Goal: Task Accomplishment & Management: Manage account settings

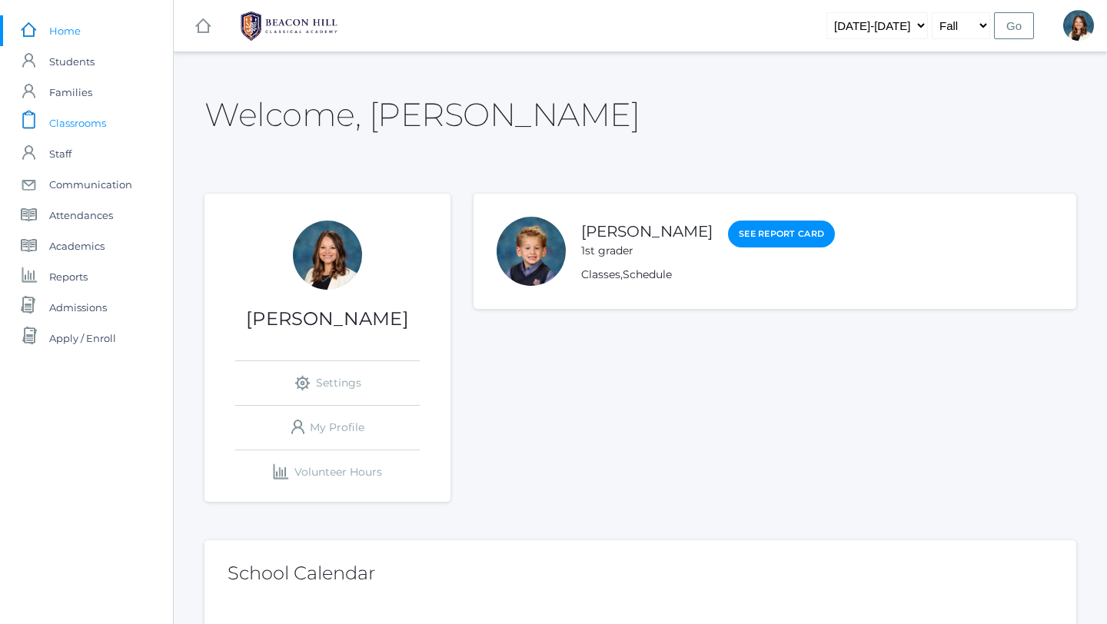
click at [91, 124] on span "Classrooms" at bounding box center [77, 123] width 57 height 31
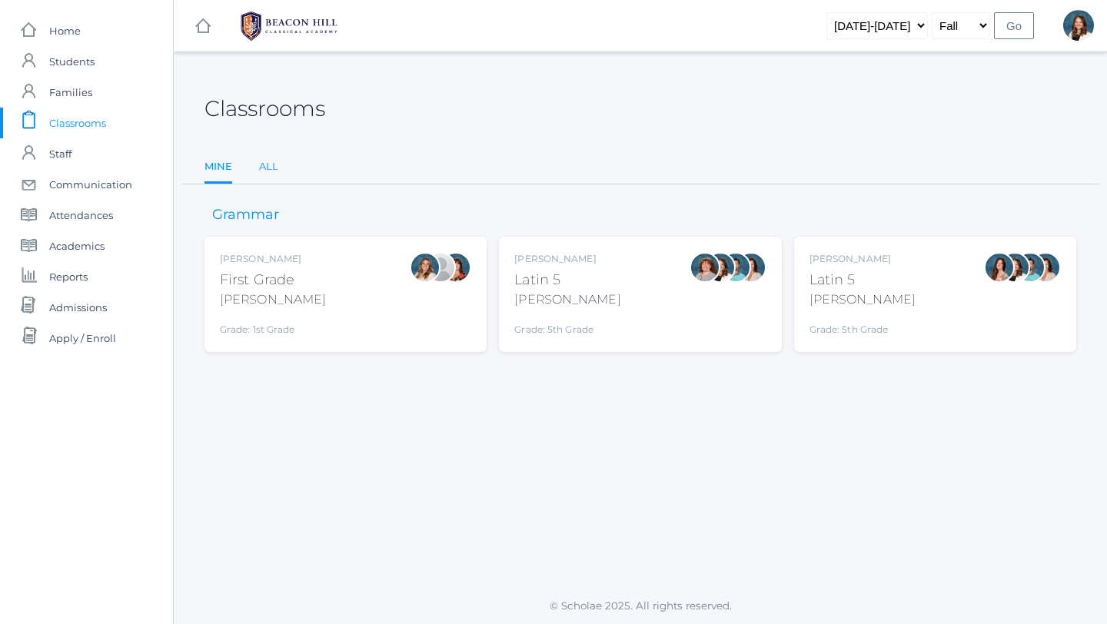
click at [270, 167] on link "All" at bounding box center [268, 166] width 19 height 31
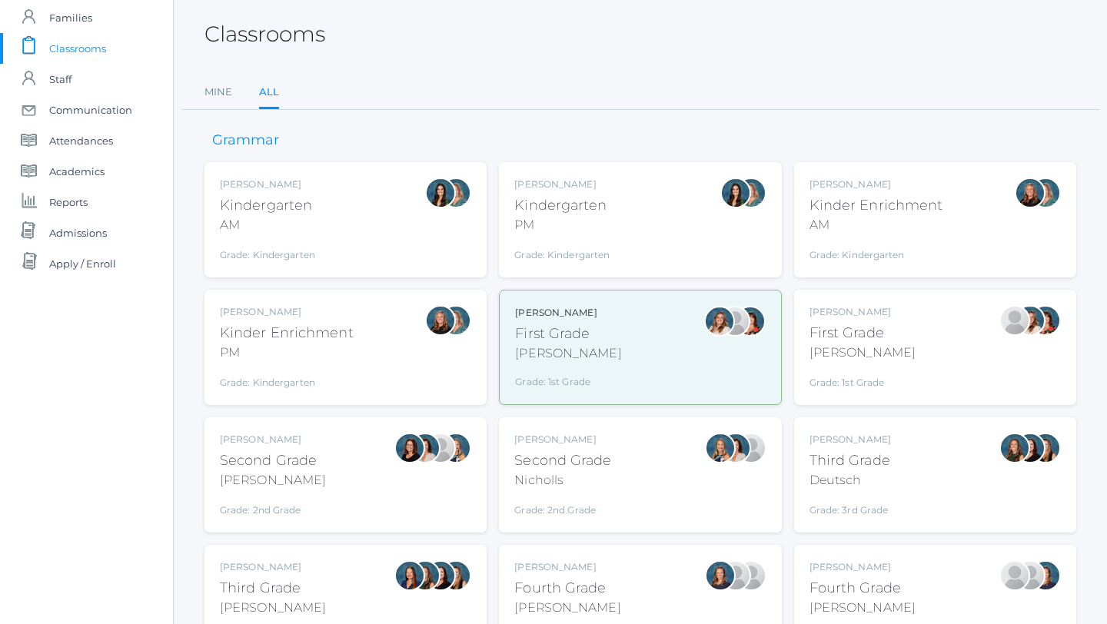
scroll to position [75, 0]
click at [851, 441] on div "Andrea Deutsch" at bounding box center [849, 439] width 81 height 14
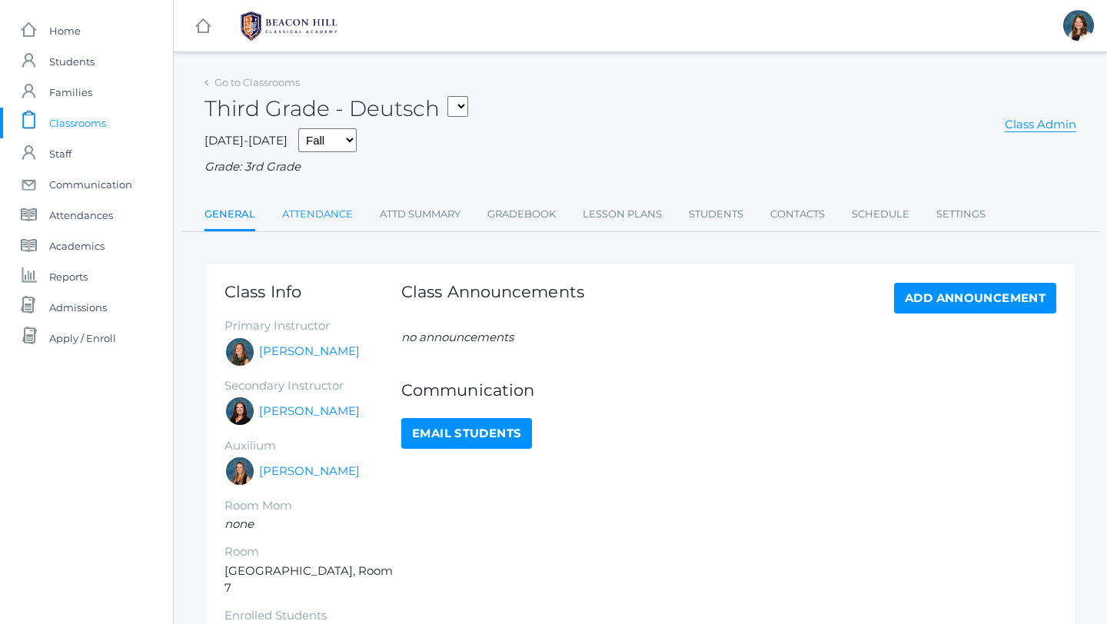
click at [325, 211] on link "Attendance" at bounding box center [317, 214] width 71 height 31
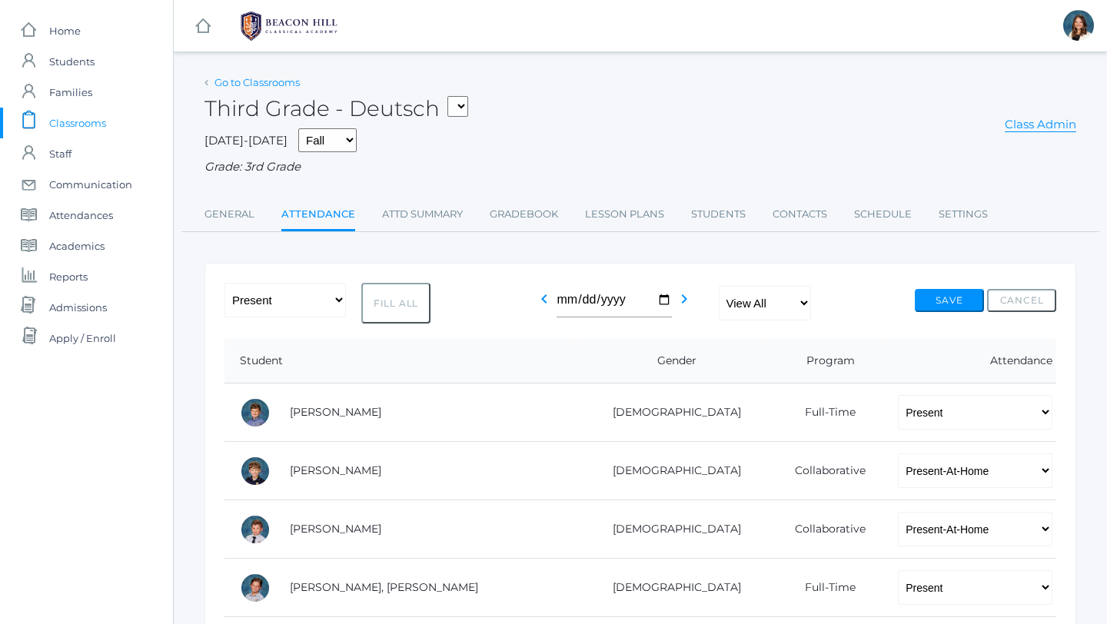
click at [220, 81] on link "Go to Classrooms" at bounding box center [256, 82] width 85 height 12
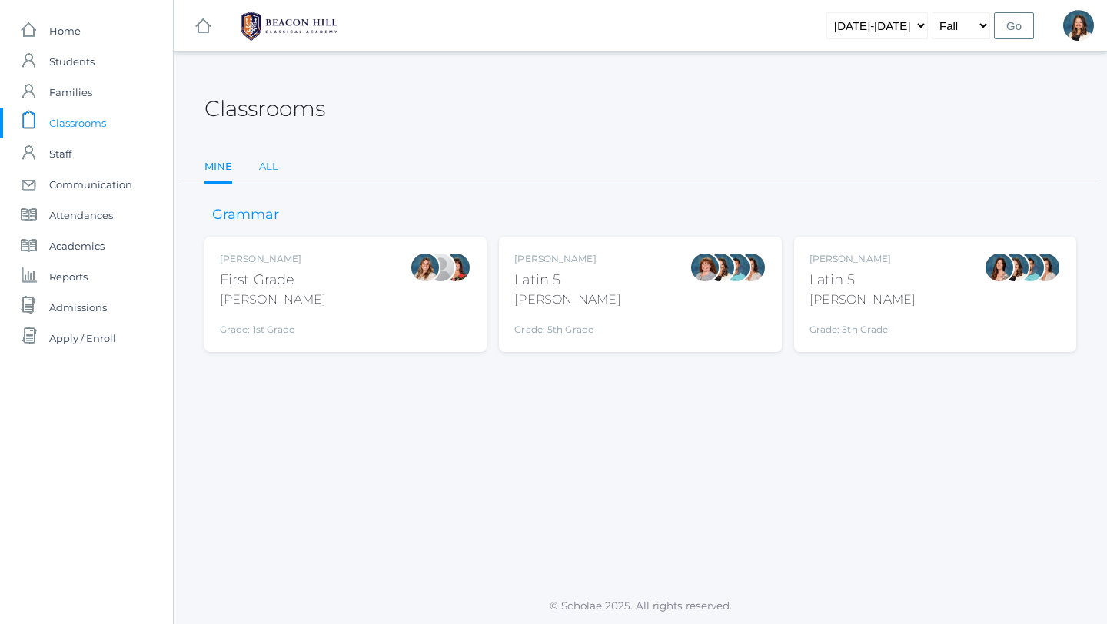
click at [263, 166] on link "All" at bounding box center [268, 166] width 19 height 31
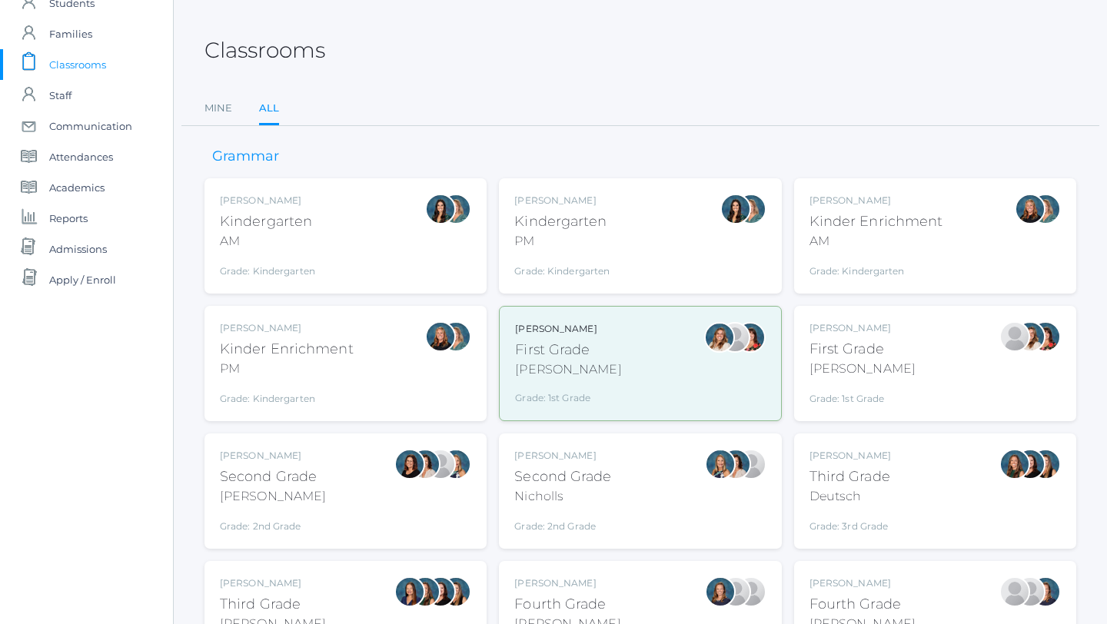
scroll to position [66, 0]
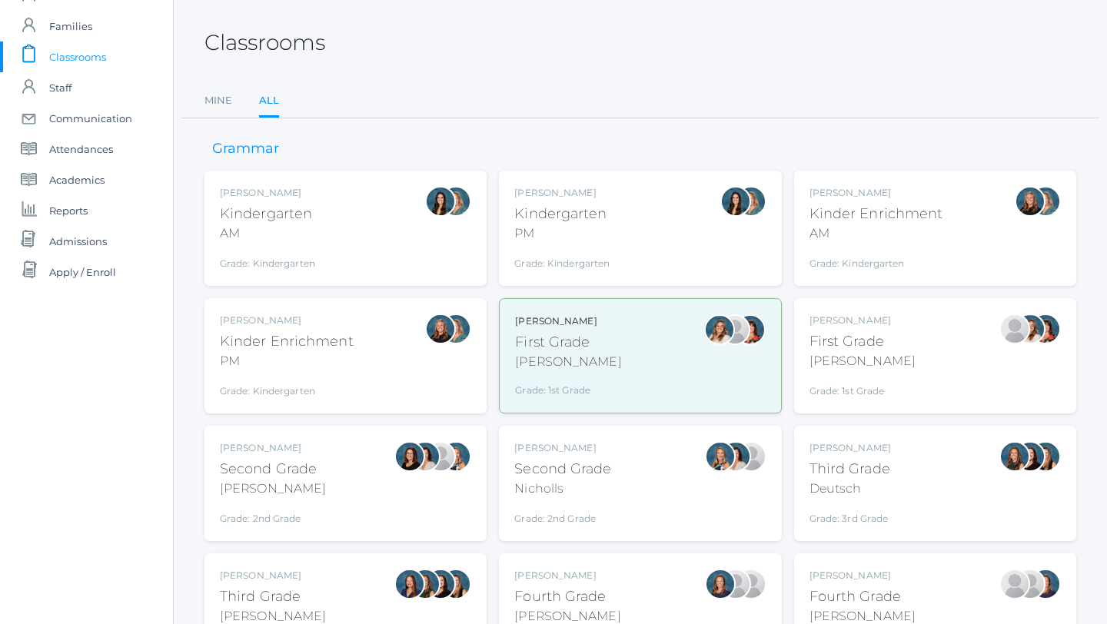
click at [350, 93] on ul "Mine All" at bounding box center [639, 101] width 871 height 33
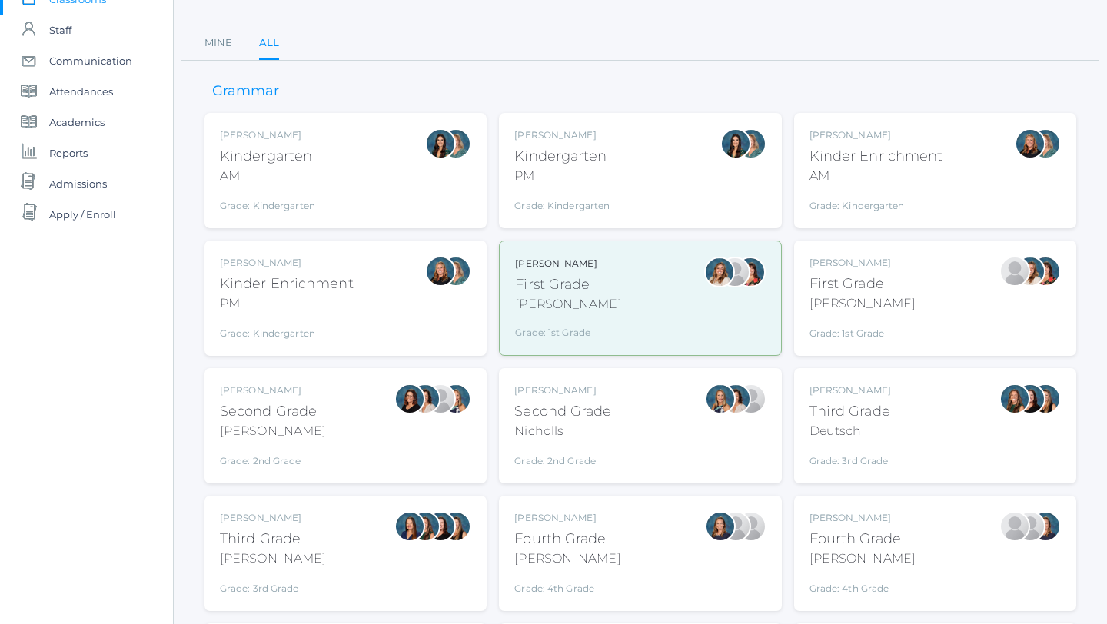
scroll to position [127, 0]
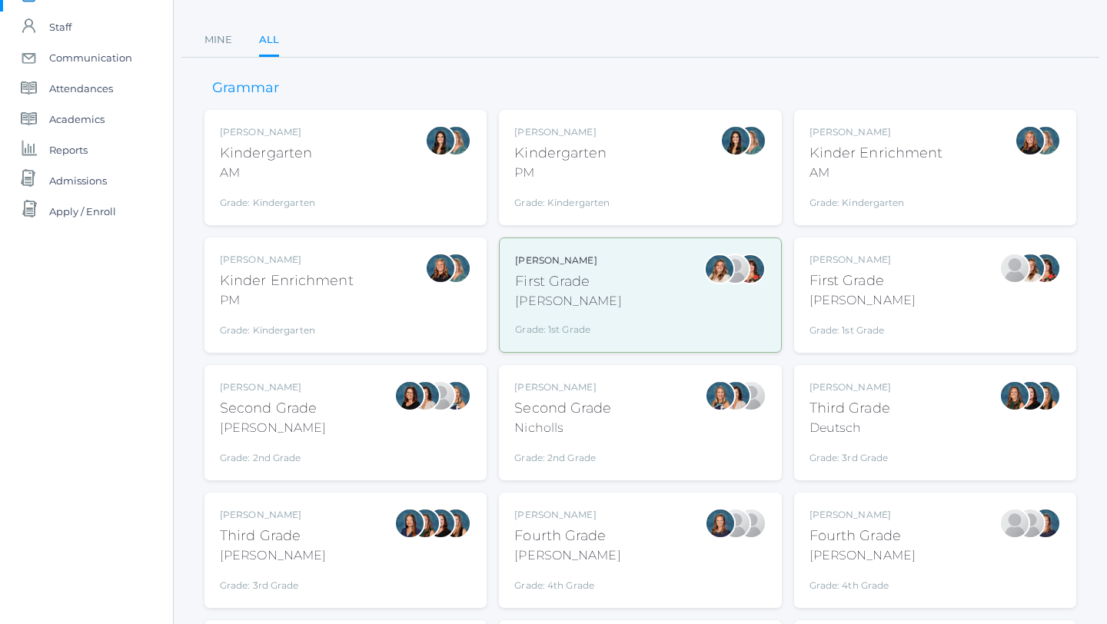
click at [326, 536] on div "Lori Webster Third Grade Webster Grade: 3rd Grade 03LA" at bounding box center [345, 550] width 251 height 85
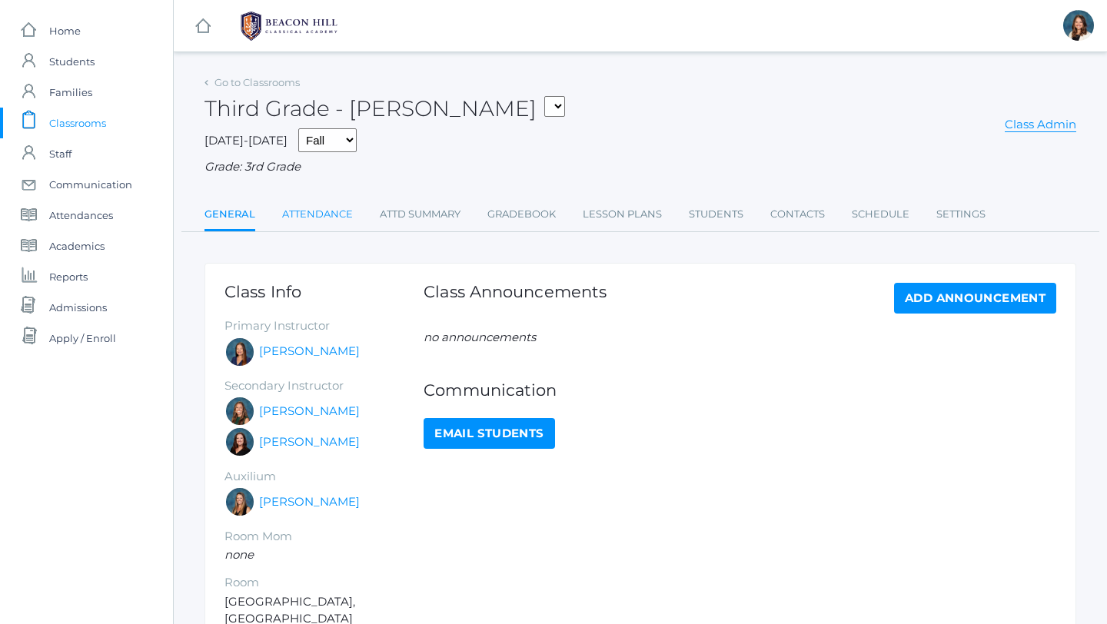
click at [329, 215] on link "Attendance" at bounding box center [317, 214] width 71 height 31
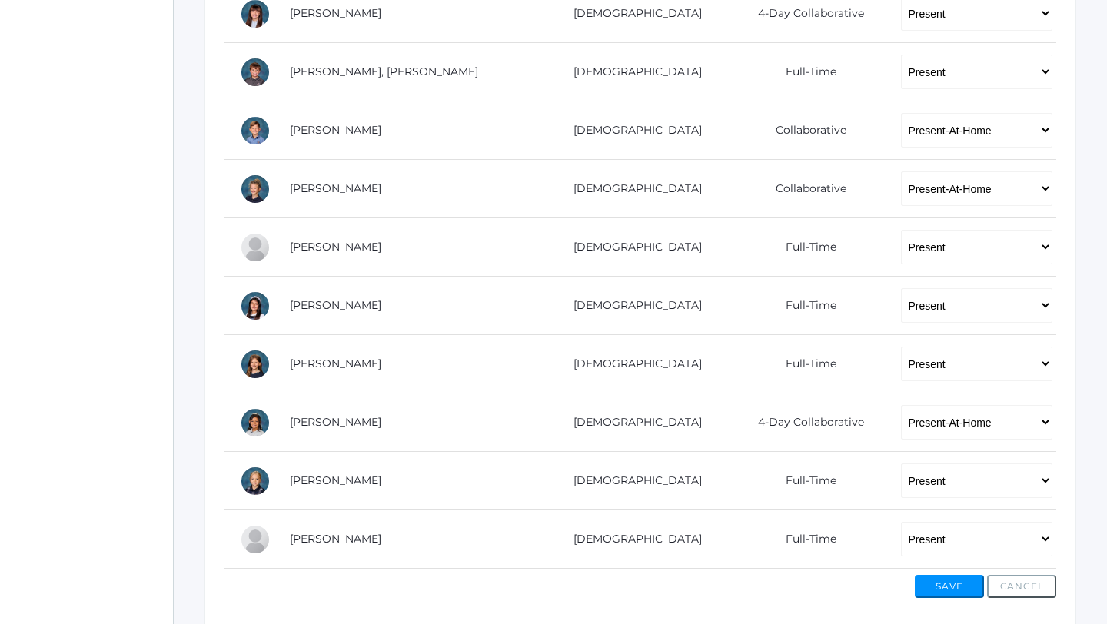
scroll to position [917, 0]
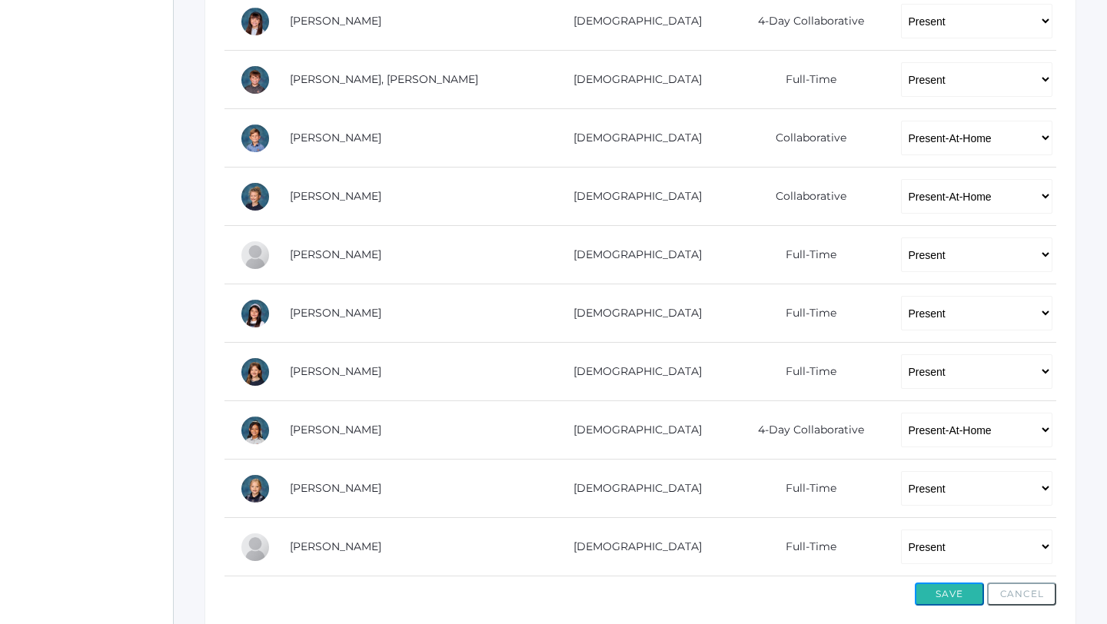
click at [941, 599] on button "Save" at bounding box center [949, 594] width 69 height 23
